Goal: Information Seeking & Learning: Learn about a topic

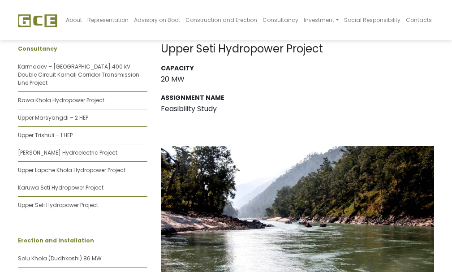
scroll to position [270, 0]
